Goal: Information Seeking & Learning: Learn about a topic

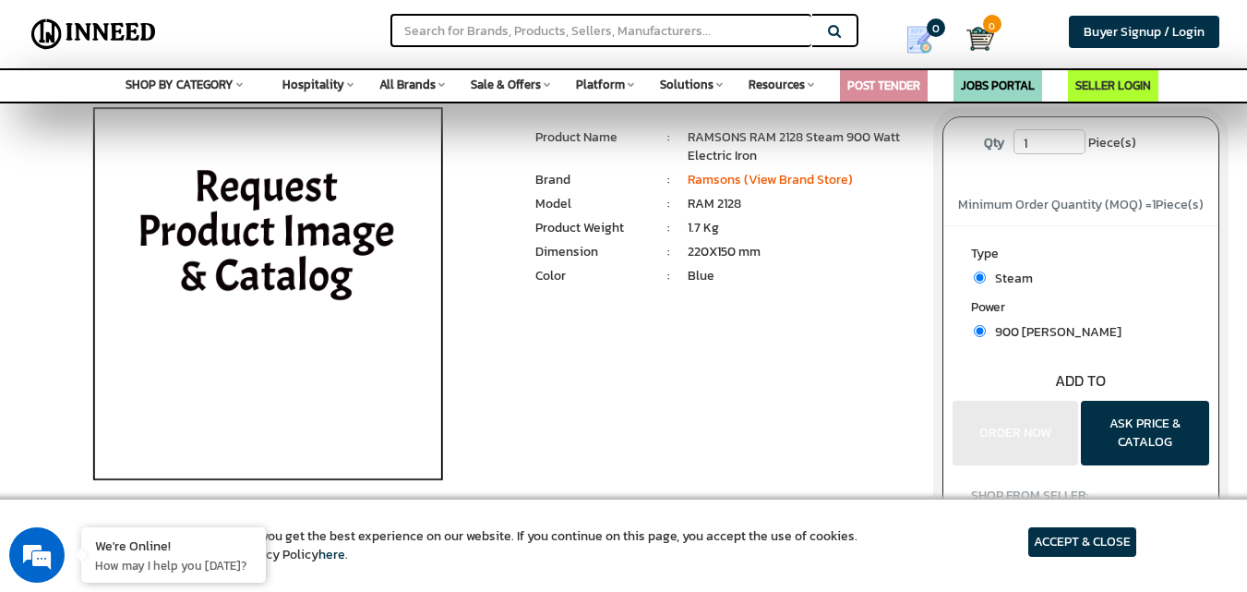
scroll to position [70, 0]
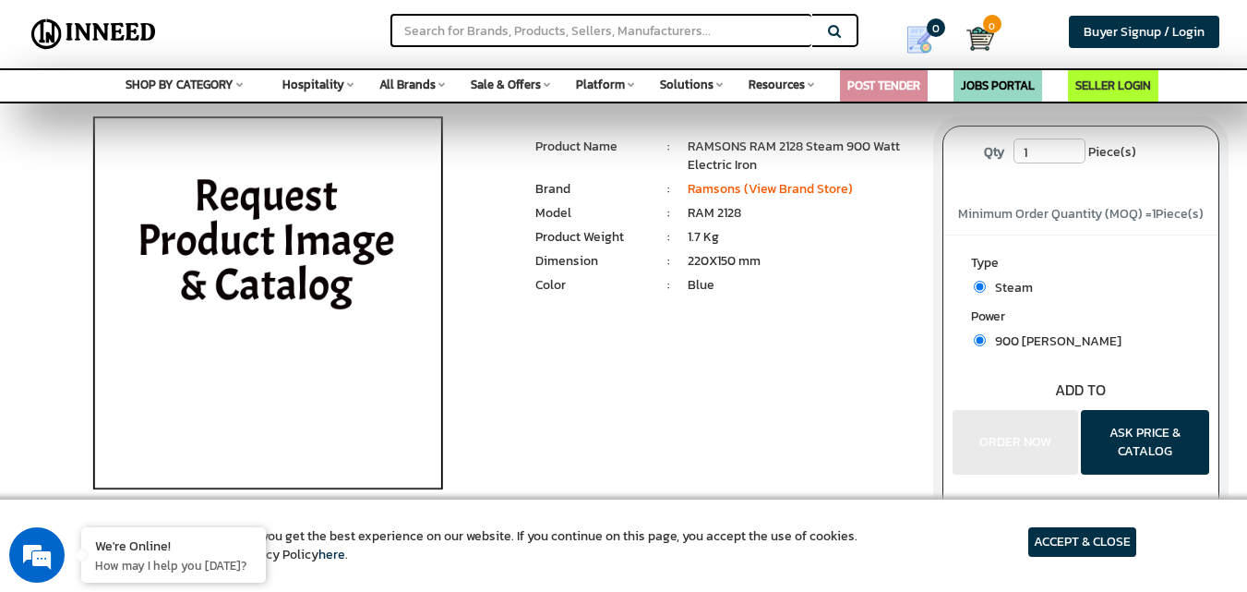
drag, startPoint x: 1011, startPoint y: 439, endPoint x: 910, endPoint y: 281, distance: 188.0
drag, startPoint x: 910, startPoint y: 281, endPoint x: 816, endPoint y: 225, distance: 109.3
click at [816, 225] on ul "1 Piece(s) : Product Name : RAMSONS RAM 2128 Steam 900 Watt Electric Iron Brand…" at bounding box center [725, 219] width 379 height 163
click at [816, 190] on link "Ramsons (View Brand Store)" at bounding box center [770, 188] width 165 height 19
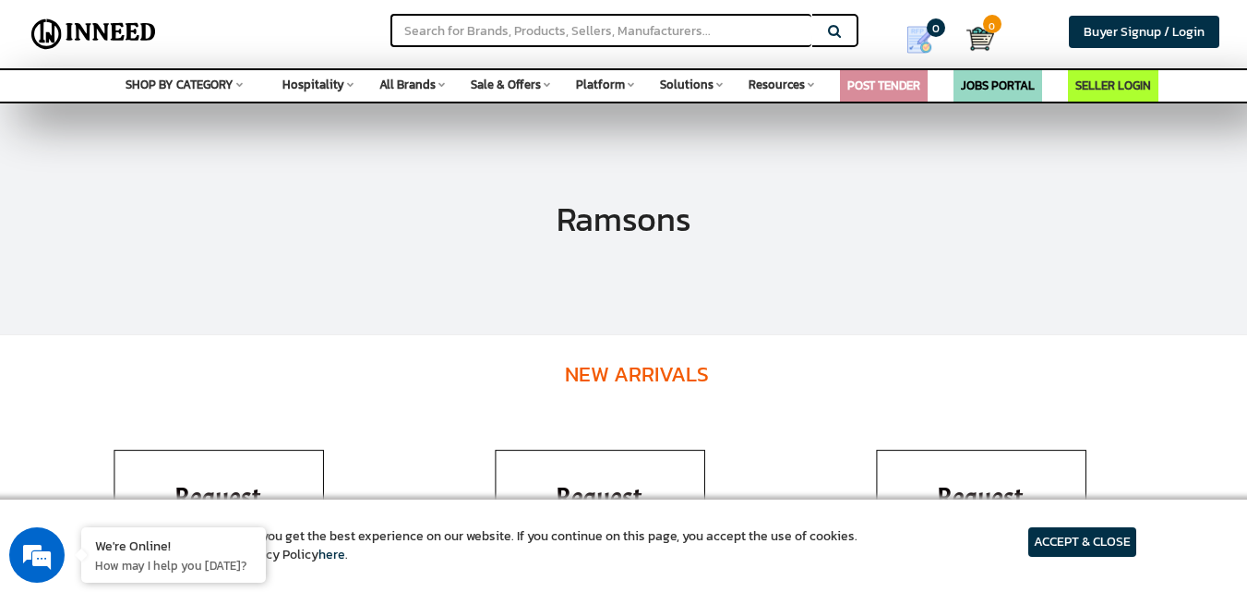
drag, startPoint x: 1251, startPoint y: 85, endPoint x: 1260, endPoint y: 87, distance: 9.4
